Goal: Information Seeking & Learning: Learn about a topic

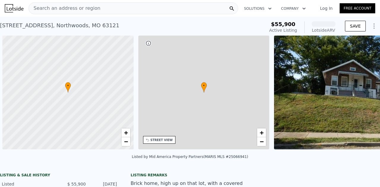
scroll to position [0, 2]
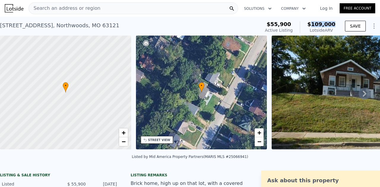
drag, startPoint x: 313, startPoint y: 23, endPoint x: 336, endPoint y: 23, distance: 22.8
click at [336, 23] on div "$55,900 Active Listing $109,000 Lotside ARV SAVE" at bounding box center [320, 27] width 117 height 17
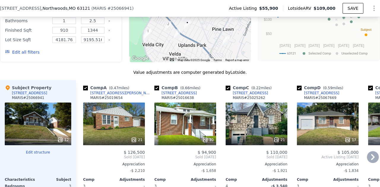
scroll to position [591, 0]
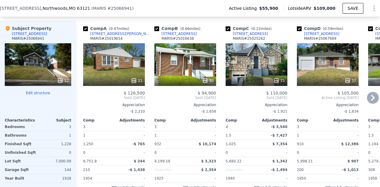
click at [371, 95] on icon at bounding box center [373, 98] width 4 height 6
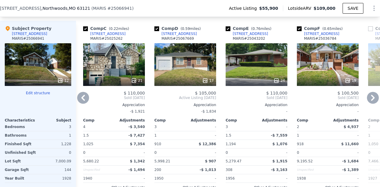
click at [371, 95] on icon at bounding box center [373, 98] width 4 height 6
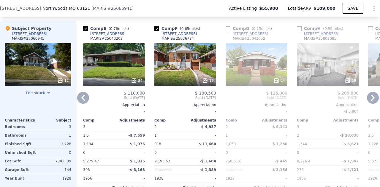
click at [371, 95] on icon at bounding box center [373, 98] width 4 height 6
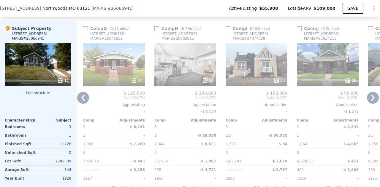
click at [112, 62] on div "24" at bounding box center [114, 64] width 62 height 43
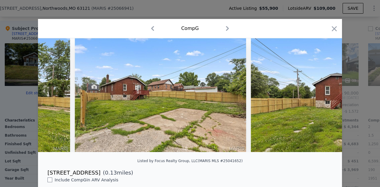
scroll to position [0, 3873]
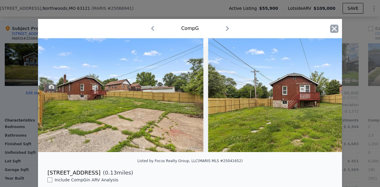
click at [332, 31] on icon "button" at bounding box center [334, 28] width 5 height 5
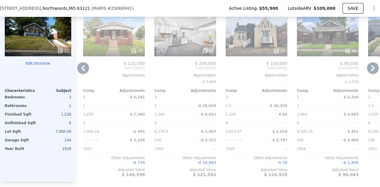
scroll to position [591, 0]
